Goal: Task Accomplishment & Management: Complete application form

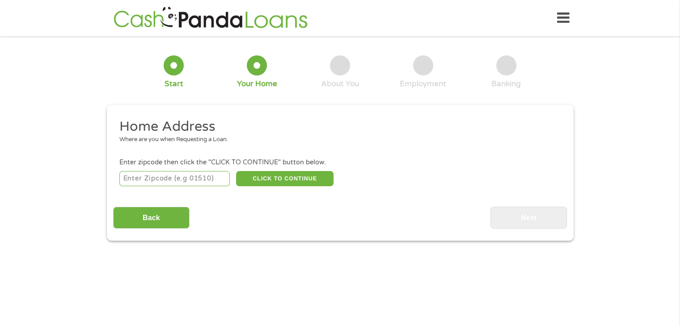
click at [163, 179] on input "number" at bounding box center [174, 178] width 110 height 15
type input "23141"
select select "[US_STATE]"
type input "23141"
drag, startPoint x: 275, startPoint y: 164, endPoint x: 273, endPoint y: 172, distance: 8.7
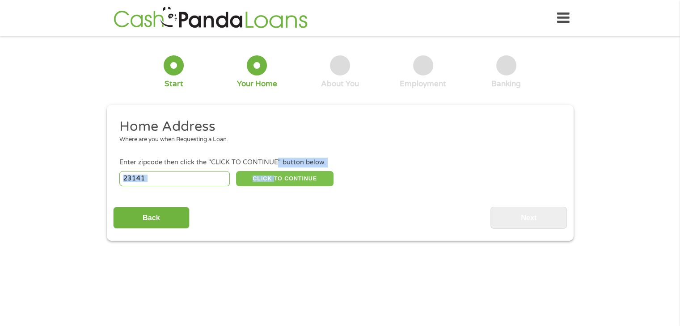
click at [273, 169] on li "Enter zipcode then click the "CLICK TO CONTINUE" button below. 23141 CLICK TO C…" at bounding box center [339, 173] width 453 height 30
click at [294, 180] on button "CLICK TO CONTINUE" at bounding box center [284, 178] width 97 height 15
type input "23141"
type input "[PERSON_NAME]"
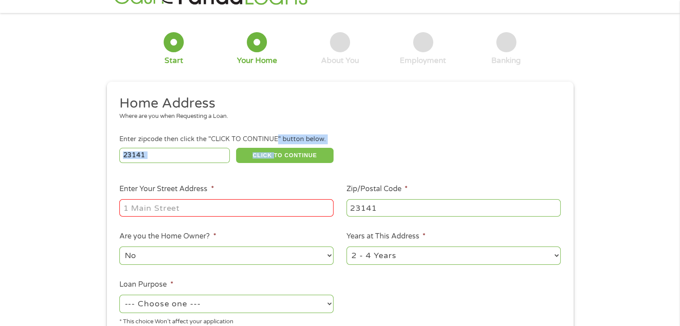
scroll to position [45, 0]
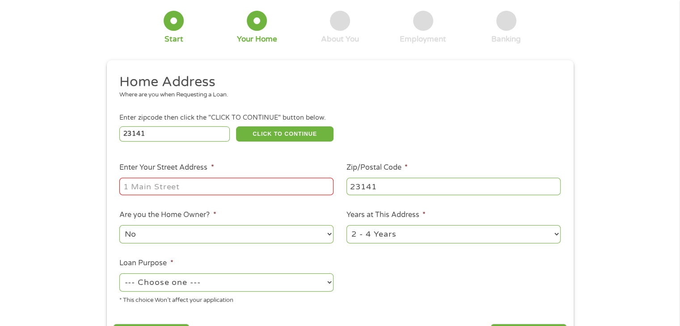
drag, startPoint x: 191, startPoint y: 181, endPoint x: 193, endPoint y: 186, distance: 5.1
click at [191, 181] on input "Enter Your Street Address *" at bounding box center [226, 186] width 214 height 17
type input "[STREET_ADDRESS]"
click at [195, 236] on select "No Yes" at bounding box center [226, 234] width 214 height 18
click at [119, 226] on select "No Yes" at bounding box center [226, 234] width 214 height 18
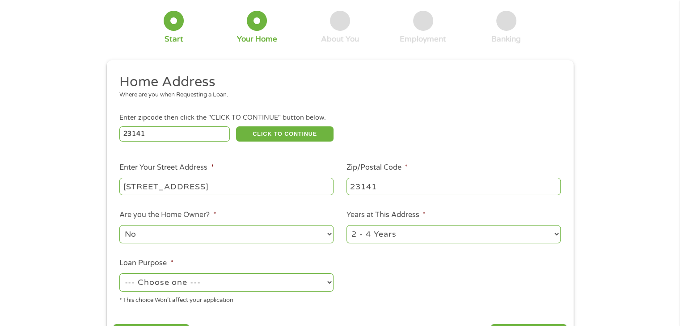
click at [351, 251] on ul "Home Address Where are you when Requesting a Loan. Enter zipcode then click the…" at bounding box center [339, 192] width 453 height 239
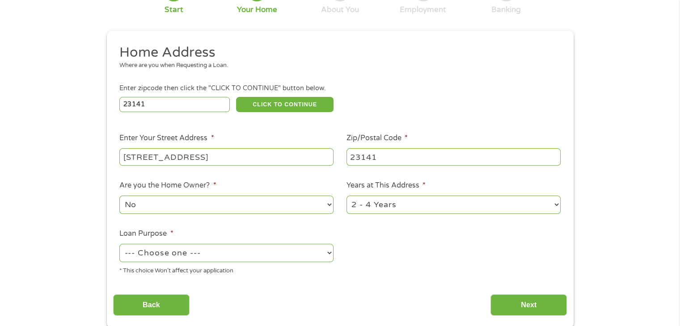
scroll to position [89, 0]
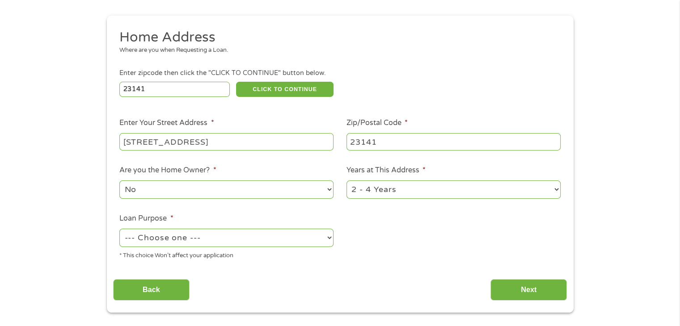
click at [271, 242] on select "--- Choose one --- Pay Bills Debt Consolidation Home Improvement Major Purchase…" at bounding box center [226, 238] width 214 height 18
select select "paybills"
click at [119, 230] on select "--- Choose one --- Pay Bills Debt Consolidation Home Improvement Major Purchase…" at bounding box center [226, 238] width 214 height 18
click at [509, 290] on input "Next" at bounding box center [528, 290] width 76 height 22
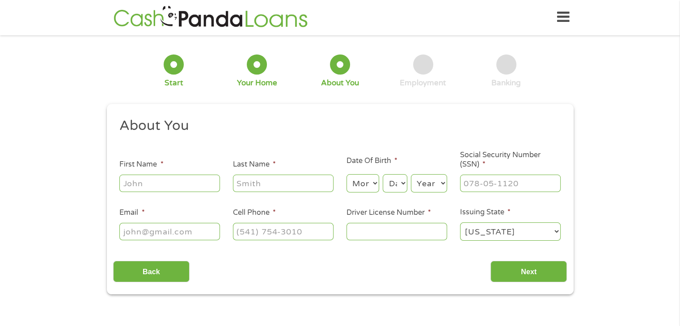
scroll to position [0, 0]
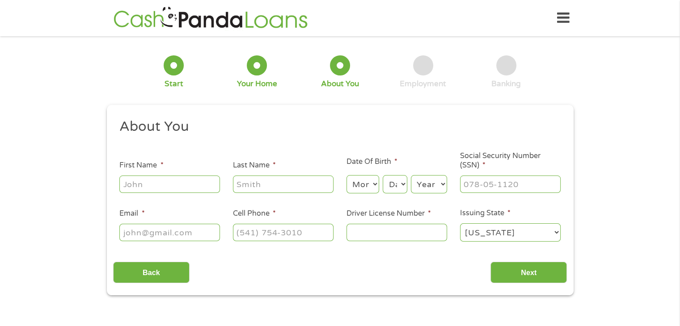
click at [143, 186] on input "First Name *" at bounding box center [169, 184] width 101 height 17
type input "[PERSON_NAME]"
type input "[PHONE_NUMBER]"
click at [365, 188] on select "Month 1 2 3 4 5 6 7 8 9 10 11 12" at bounding box center [362, 184] width 33 height 18
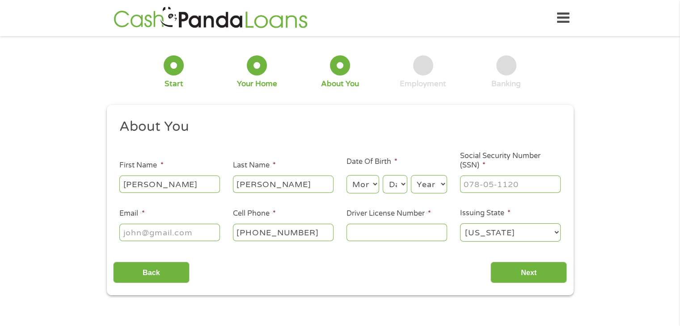
select select "3"
click at [346, 176] on select "Month 1 2 3 4 5 6 7 8 9 10 11 12" at bounding box center [362, 184] width 33 height 18
click at [393, 190] on select "Day 1 2 3 4 5 6 7 8 9 10 11 12 13 14 15 16 17 18 19 20 21 22 23 24 25 26 27 28 …" at bounding box center [394, 184] width 24 height 18
click at [382, 176] on select "Day 1 2 3 4 5 6 7 8 9 10 11 12 13 14 15 16 17 18 19 20 21 22 23 24 25 26 27 28 …" at bounding box center [394, 184] width 24 height 18
click at [395, 180] on select "Day 1 2 3 4 5 6 7 8 9 10 11 12 13 14 15 16 17 18 19 20 21 22 23 24 25 26 27 28 …" at bounding box center [394, 184] width 24 height 18
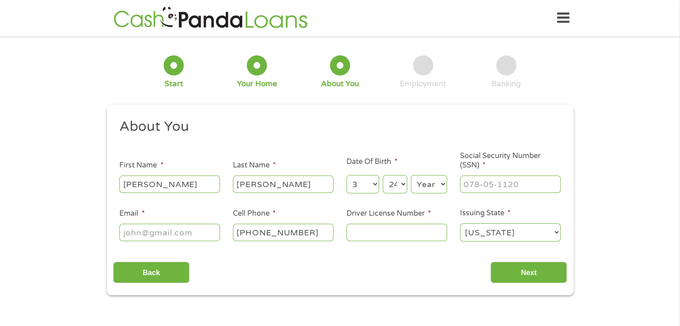
select select "31"
click at [382, 176] on select "Day 1 2 3 4 5 6 7 8 9 10 11 12 13 14 15 16 17 18 19 20 21 22 23 24 25 26 27 28 …" at bounding box center [394, 184] width 24 height 18
click at [421, 186] on select "Year [DATE] 2006 2005 2004 2003 2002 2001 2000 1999 1998 1997 1996 1995 1994 19…" at bounding box center [429, 184] width 36 height 18
select select "1985"
click at [411, 176] on select "Year [DATE] 2006 2005 2004 2003 2002 2001 2000 1999 1998 1997 1996 1995 1994 19…" at bounding box center [429, 184] width 36 height 18
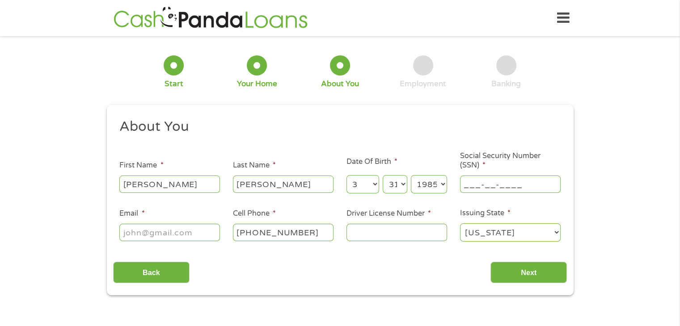
click at [483, 182] on input "___-__-____" at bounding box center [510, 184] width 101 height 17
type input "227-53-0116"
click at [145, 238] on input "Email *" at bounding box center [169, 232] width 101 height 17
type input "[EMAIL_ADDRESS][DOMAIN_NAME]"
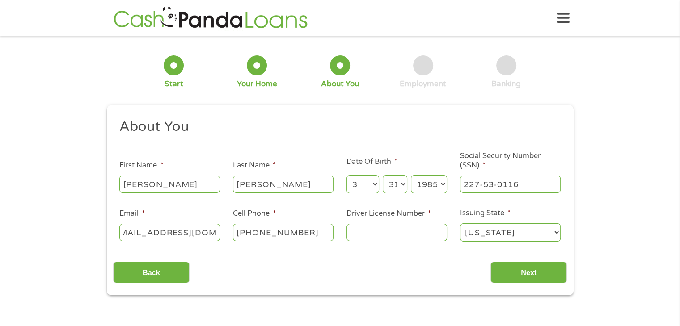
scroll to position [0, 0]
drag, startPoint x: 397, startPoint y: 242, endPoint x: 398, endPoint y: 233, distance: 8.5
click at [397, 239] on input "Driver License Number *" at bounding box center [396, 232] width 101 height 17
type input "T62948198"
click at [533, 276] on input "Next" at bounding box center [528, 273] width 76 height 22
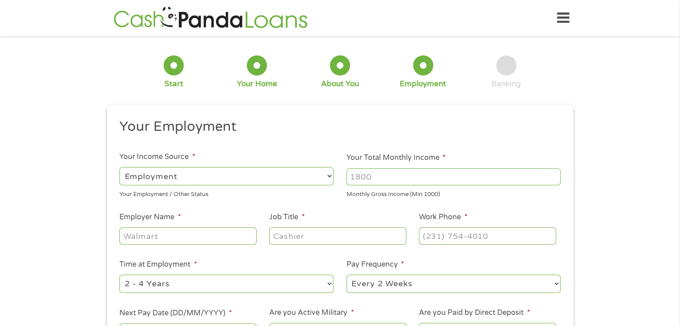
click at [206, 179] on select "--- Choose one --- Employment [DEMOGRAPHIC_DATA] Benefits" at bounding box center [226, 176] width 214 height 18
click at [119, 167] on select "--- Choose one --- Employment [DEMOGRAPHIC_DATA] Benefits" at bounding box center [226, 176] width 214 height 18
click at [386, 180] on input "Your Total Monthly Income *" at bounding box center [453, 176] width 214 height 17
click at [477, 179] on input "Your Total Monthly Income *" at bounding box center [453, 176] width 214 height 17
type input "4888"
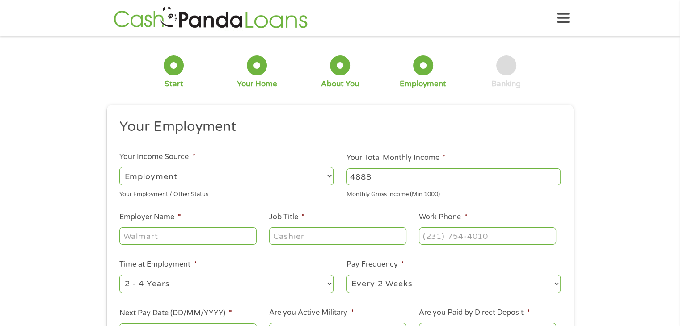
click at [162, 235] on input "Employer Name *" at bounding box center [187, 235] width 137 height 17
type input "Chickahominy Indian Tribe"
type input "Enrollment Officer"
type input "[PHONE_NUMBER]"
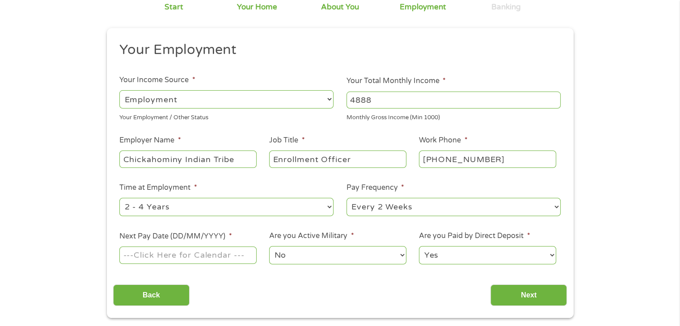
scroll to position [89, 0]
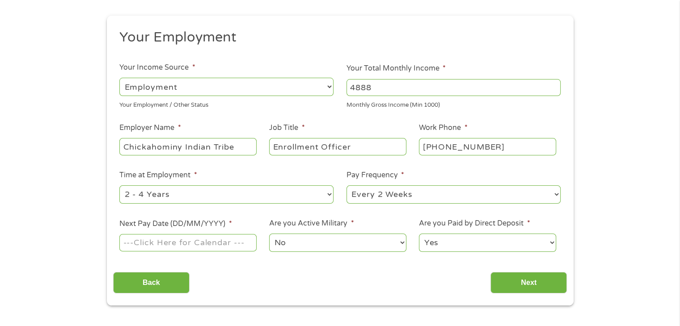
click at [421, 202] on select "--- Choose one --- Every 2 Weeks Every Week Monthly Semi-Monthly" at bounding box center [453, 194] width 214 height 18
select select "semimonthly"
click at [346, 186] on select "--- Choose one --- Every 2 Weeks Every Week Monthly Semi-Monthly" at bounding box center [453, 194] width 214 height 18
click at [168, 242] on input "Next Pay Date (DD/MM/YYYY) *" at bounding box center [187, 242] width 137 height 17
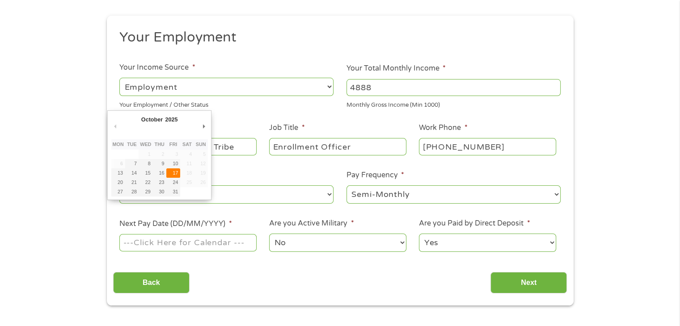
type input "[DATE]"
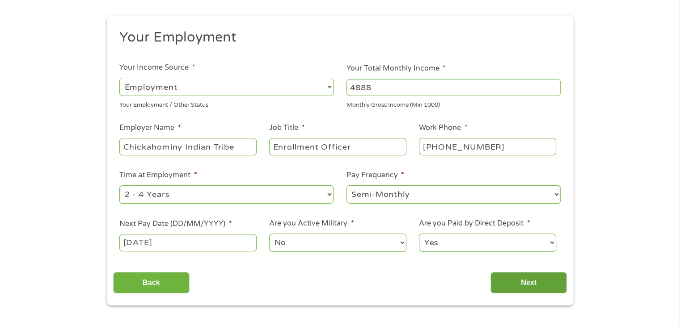
click at [522, 274] on input "Next" at bounding box center [528, 283] width 76 height 22
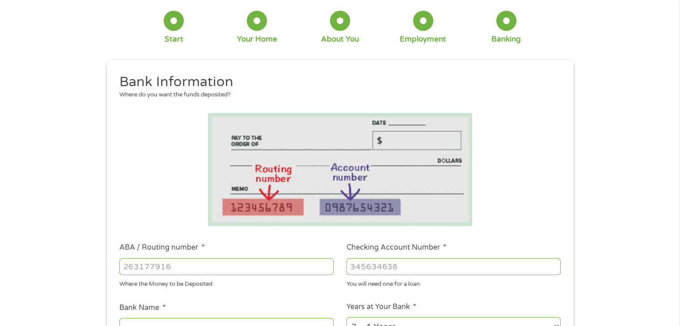
scroll to position [134, 0]
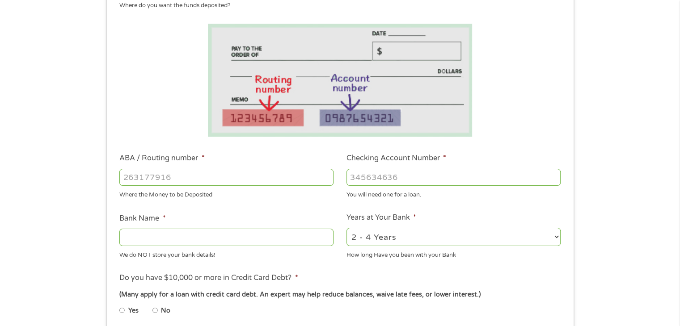
click at [215, 169] on input "ABA / Routing number *" at bounding box center [226, 177] width 214 height 17
click at [232, 179] on input "ABA / Routing number *" at bounding box center [226, 177] width 214 height 17
click at [255, 180] on input "ABA / Routing number *" at bounding box center [226, 177] width 214 height 17
type input "051404901"
type input "CITIZENS FARMERS BANK"
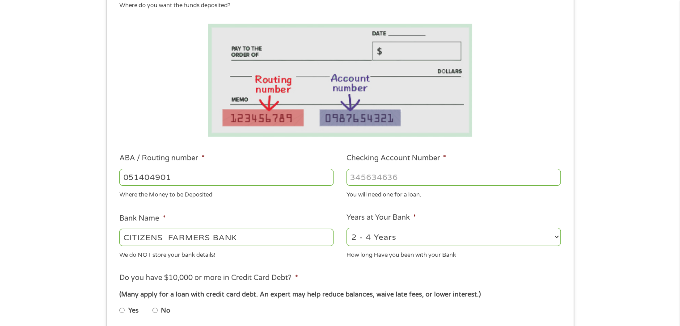
type input "051404901"
click at [434, 179] on input "Checking Account Number *" at bounding box center [453, 177] width 214 height 17
type input "0525155906"
click at [399, 240] on select "2 - 4 Years 6 - 12 Months 1 - 2 Years Over 4 Years" at bounding box center [453, 237] width 214 height 18
select select "60months"
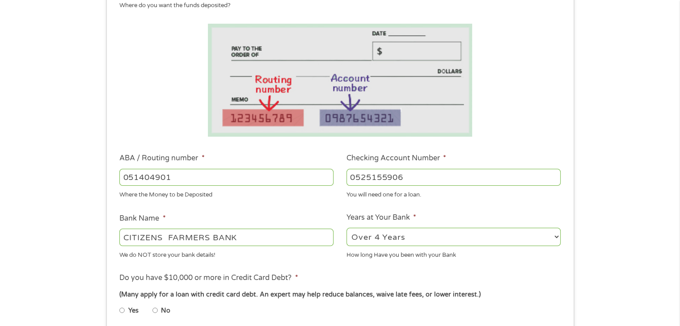
click at [346, 228] on select "2 - 4 Years 6 - 12 Months 1 - 2 Years Over 4 Years" at bounding box center [453, 237] width 214 height 18
click at [375, 272] on ul "Bank Information Where do you want the funds deposited? ABA / Routing number * …" at bounding box center [339, 206] width 453 height 445
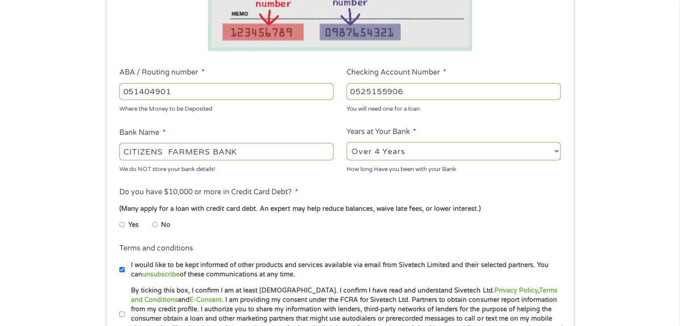
scroll to position [223, 0]
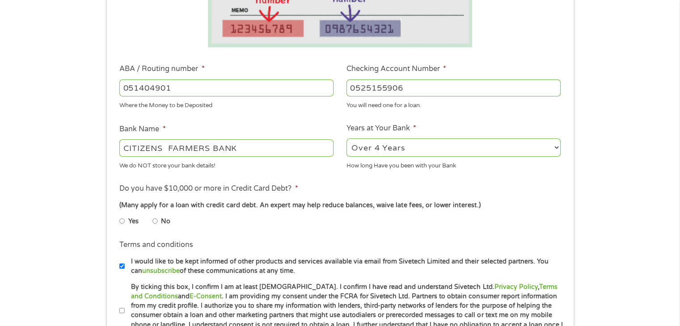
click at [120, 222] on li "Do you have $10,000 or more in Credit Card Debt? * (Many apply for a loan with …" at bounding box center [339, 208] width 453 height 50
click at [120, 222] on input "Yes" at bounding box center [121, 221] width 5 height 14
radio input "true"
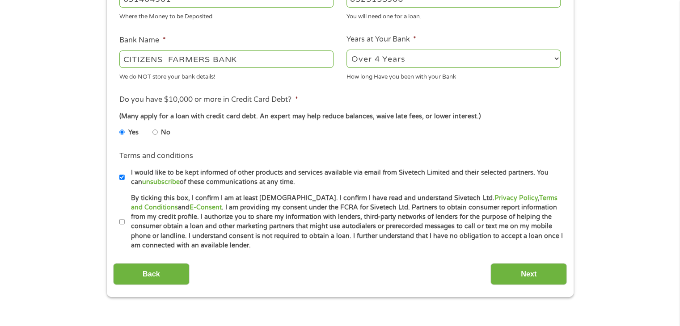
scroll to position [313, 0]
click at [513, 273] on input "Next" at bounding box center [528, 274] width 76 height 22
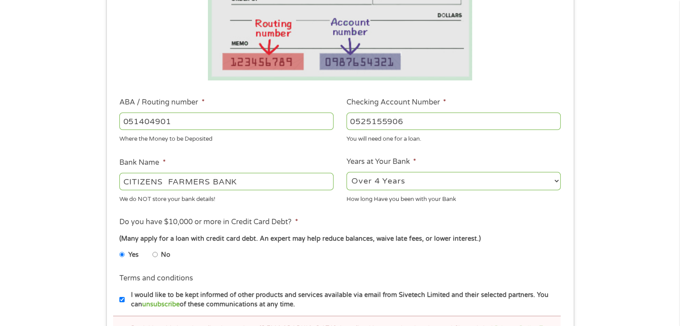
scroll to position [402, 0]
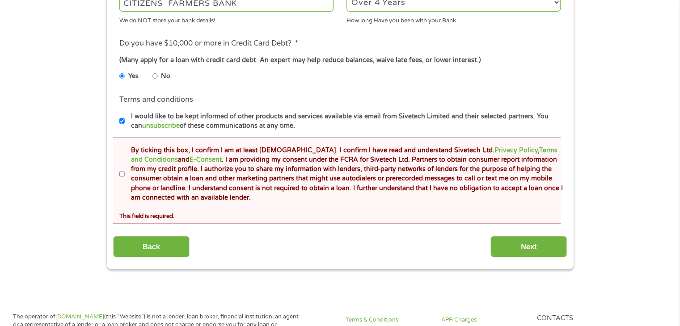
click at [121, 176] on input "By ticking this box, I confirm I am at least [DEMOGRAPHIC_DATA]. I confirm I ha…" at bounding box center [121, 174] width 5 height 14
checkbox input "true"
click at [506, 251] on input "Next" at bounding box center [528, 247] width 76 height 22
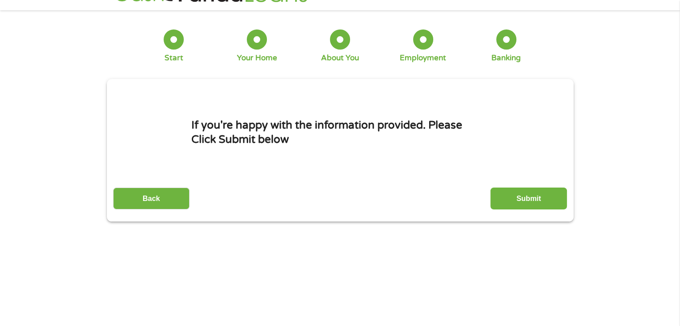
scroll to position [0, 0]
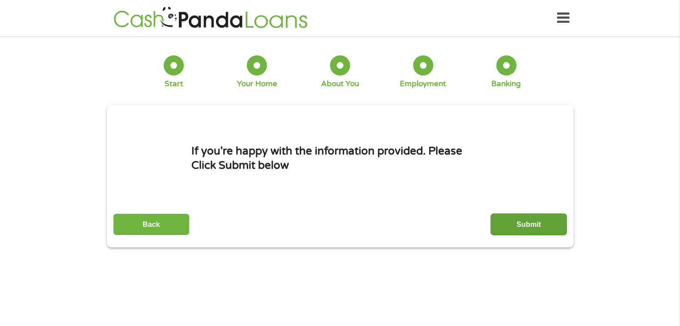
click at [532, 229] on input "Submit" at bounding box center [528, 225] width 76 height 22
